Goal: Use online tool/utility: Utilize a website feature to perform a specific function

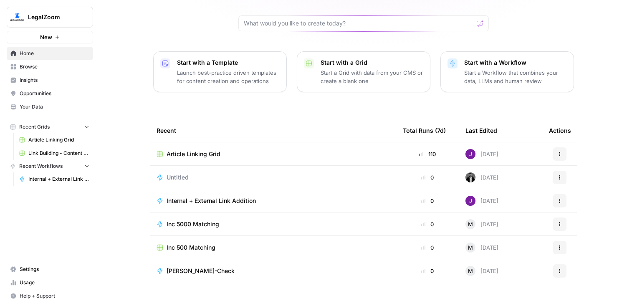
scroll to position [77, 0]
click at [174, 174] on span "Untitled" at bounding box center [178, 178] width 22 height 8
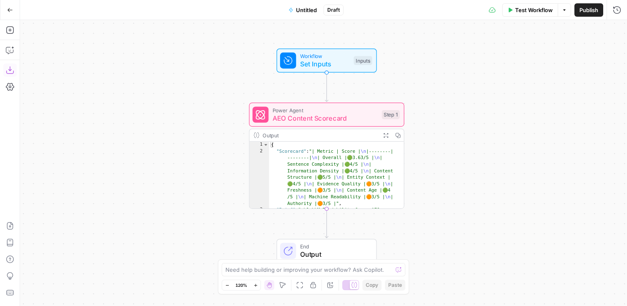
click at [12, 10] on icon "button" at bounding box center [10, 10] width 6 height 6
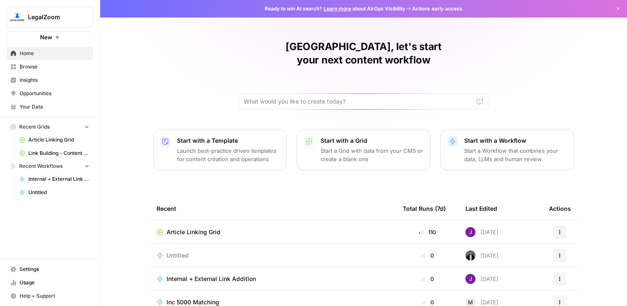
scroll to position [78, 0]
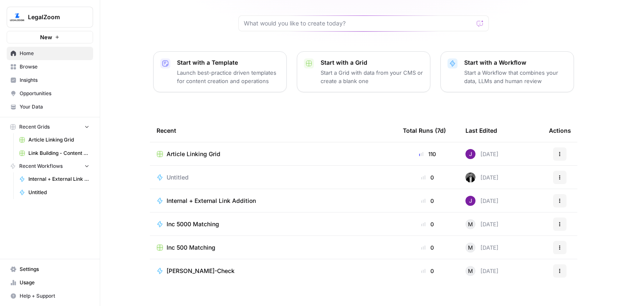
click at [35, 68] on span "Browse" at bounding box center [55, 67] width 70 height 8
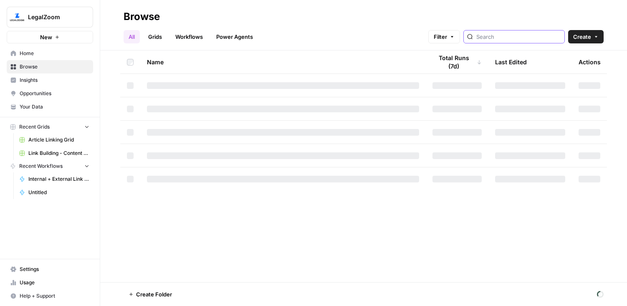
click at [531, 37] on input "search" at bounding box center [518, 37] width 85 height 8
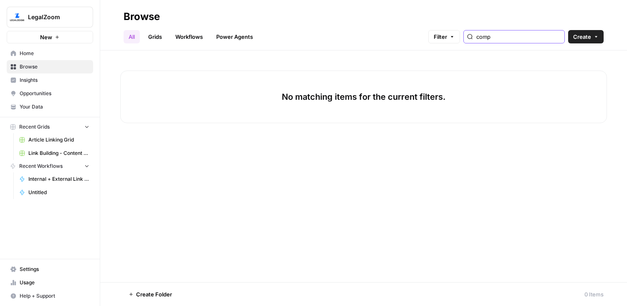
click at [559, 38] on input "comp" at bounding box center [518, 37] width 85 height 8
type input "comp"
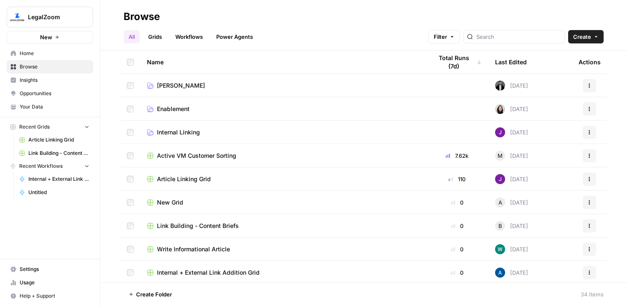
click at [167, 84] on span "[PERSON_NAME]" at bounding box center [181, 85] width 48 height 8
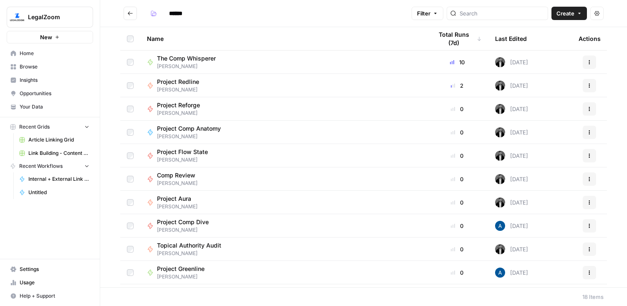
click at [201, 61] on span "The Comp Whisperer" at bounding box center [186, 58] width 59 height 8
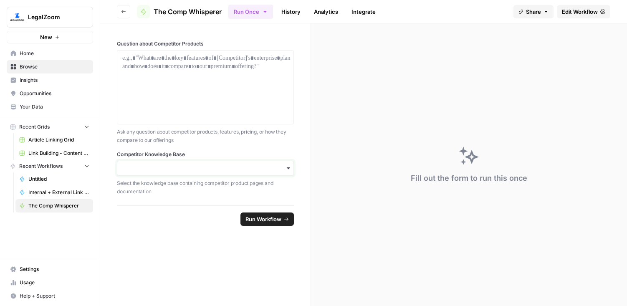
click at [202, 171] on input "Competitor Knowledge Base" at bounding box center [205, 168] width 166 height 8
click at [302, 142] on div "Question about Competitor Products Ask any question about competitor products, …" at bounding box center [205, 114] width 210 height 182
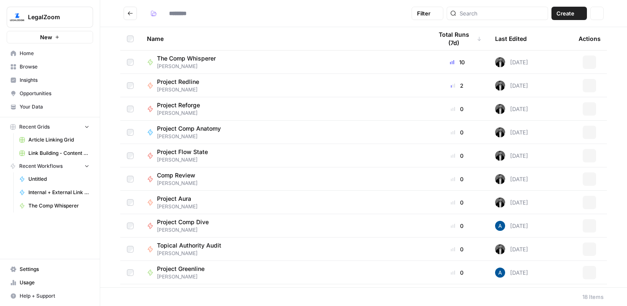
type input "******"
